Goal: Entertainment & Leisure: Consume media (video, audio)

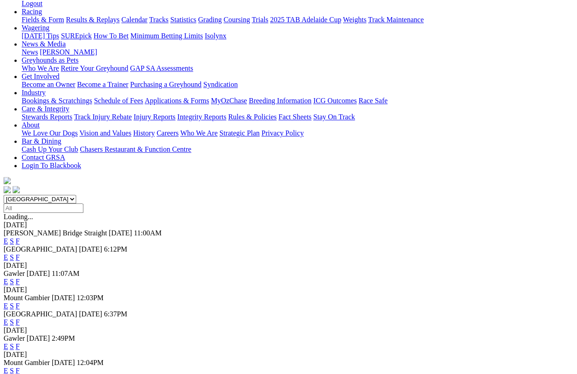
scroll to position [139, 0]
click at [8, 319] on link "E" at bounding box center [6, 323] width 5 height 8
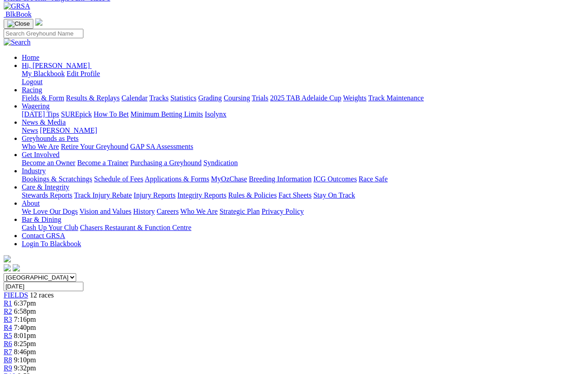
scroll to position [60, 1]
click at [12, 309] on link "R2" at bounding box center [8, 313] width 9 height 8
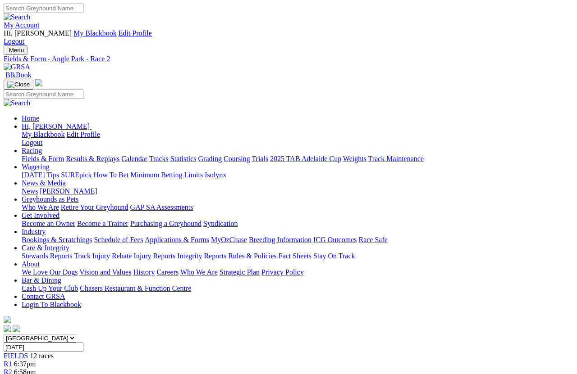
click at [12, 333] on span "R3" at bounding box center [8, 381] width 9 height 8
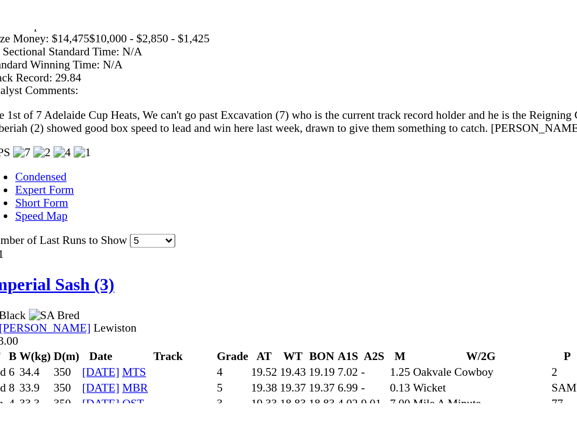
scroll to position [826, 0]
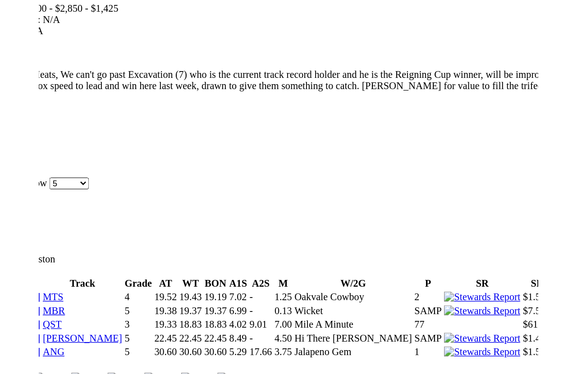
scroll to position [0, 0]
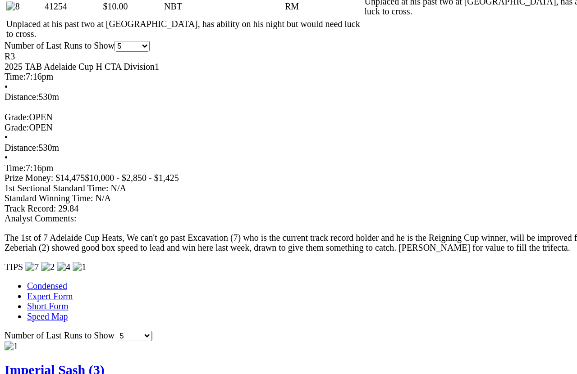
scroll to position [749, 0]
